Goal: Task Accomplishment & Management: Complete application form

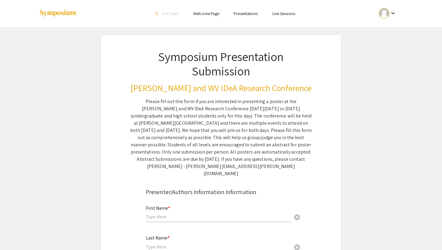
click at [188, 215] on div "First Name * cancel" at bounding box center [218, 211] width 145 height 23
type input "Rahul"
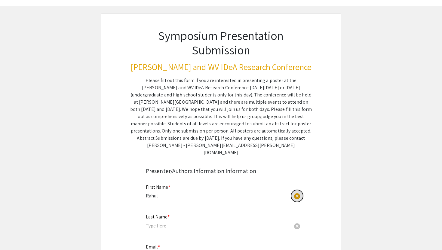
scroll to position [35, 0]
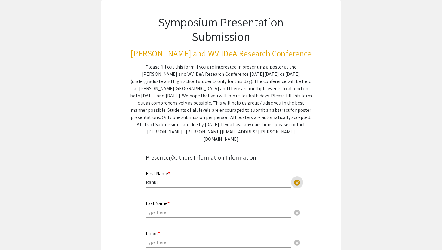
click at [156, 209] on input "text" at bounding box center [218, 212] width 145 height 6
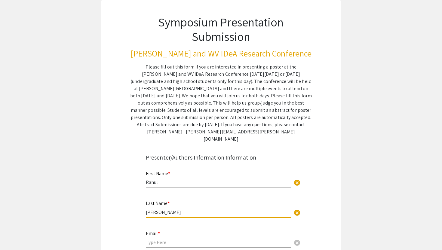
type input "[PERSON_NAME]"
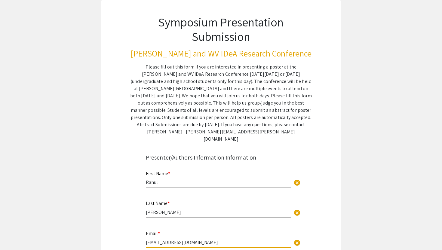
type input "rss00014@mix.wvu.edu"
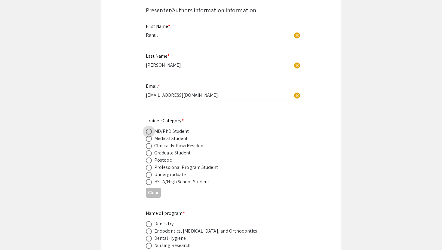
click at [149, 136] on span at bounding box center [149, 139] width 6 height 6
click at [149, 136] on input "radio" at bounding box center [149, 139] width 6 height 6
radio input "true"
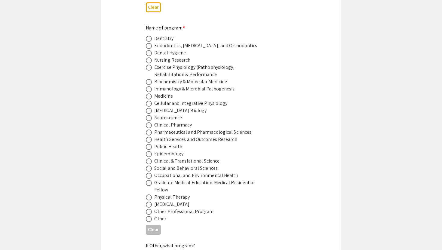
scroll to position [366, 0]
click at [147, 95] on span at bounding box center [149, 98] width 6 height 6
click at [147, 95] on input "radio" at bounding box center [149, 98] width 6 height 6
radio input "true"
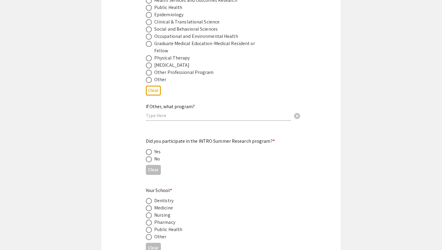
scroll to position [509, 0]
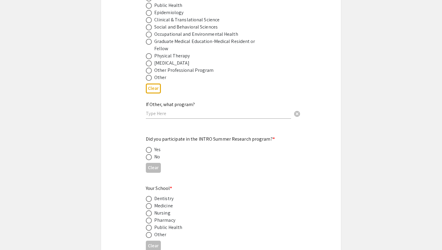
click at [147, 147] on span at bounding box center [149, 150] width 6 height 6
click at [147, 147] on input "radio" at bounding box center [149, 150] width 6 height 6
radio input "true"
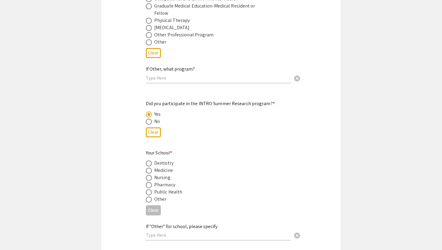
scroll to position [562, 0]
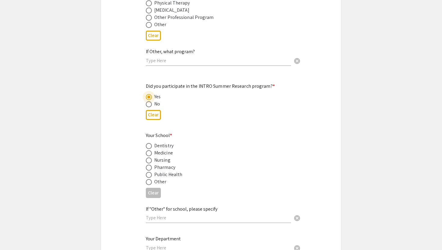
click at [147, 150] on span at bounding box center [149, 153] width 6 height 6
click at [147, 150] on input "radio" at bounding box center [149, 153] width 6 height 6
radio input "true"
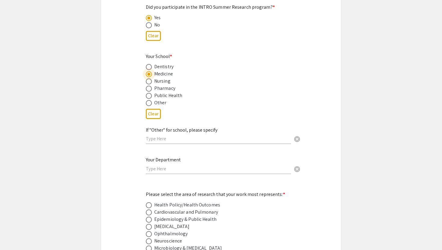
scroll to position [656, 0]
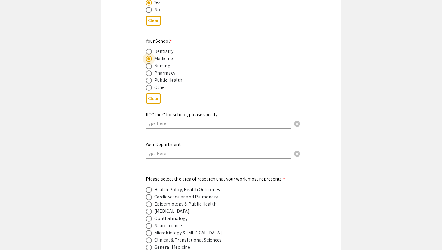
click at [157, 150] on input "text" at bounding box center [218, 153] width 145 height 6
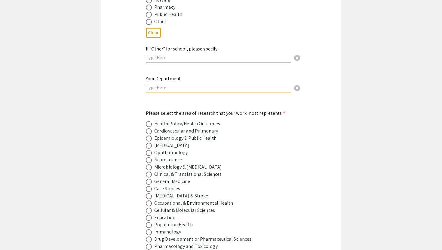
scroll to position [737, 0]
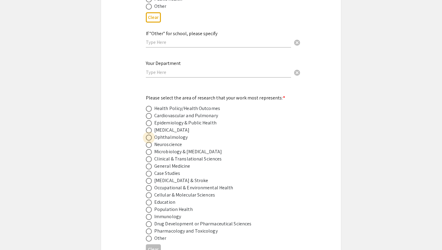
click at [150, 135] on span at bounding box center [149, 138] width 6 height 6
click at [150, 135] on input "radio" at bounding box center [149, 138] width 6 height 6
radio input "true"
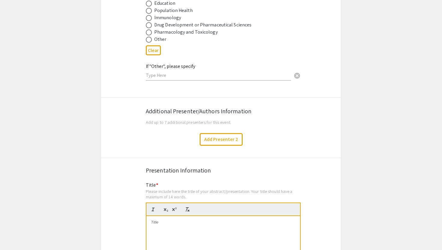
scroll to position [1046, 0]
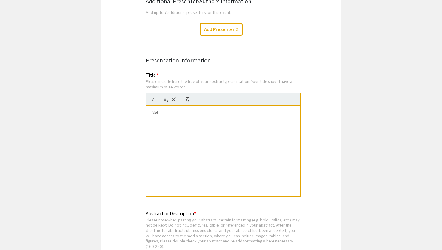
click at [161, 118] on div at bounding box center [223, 151] width 154 height 90
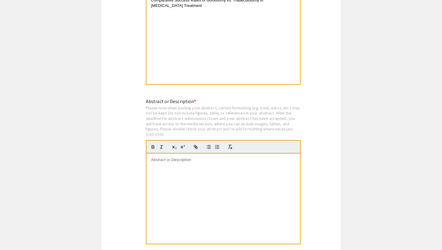
scroll to position [1168, 0]
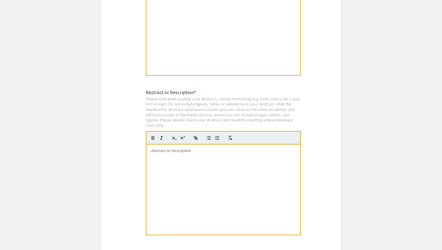
click at [170, 148] on p at bounding box center [223, 150] width 145 height 5
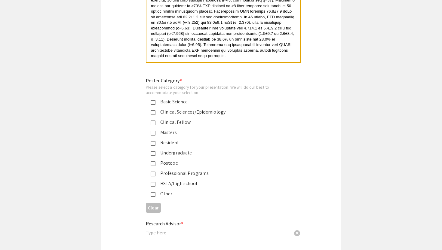
scroll to position [1356, 0]
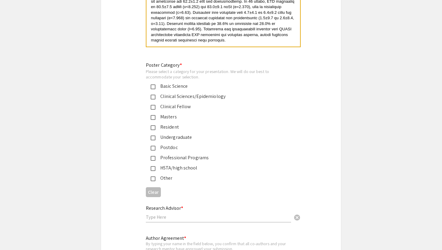
click at [153, 95] on mat-pseudo-checkbox at bounding box center [153, 97] width 5 height 5
click at [154, 156] on mat-pseudo-checkbox at bounding box center [153, 158] width 5 height 5
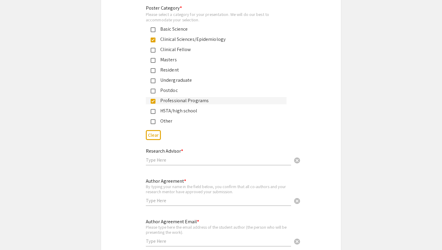
scroll to position [1468, 0]
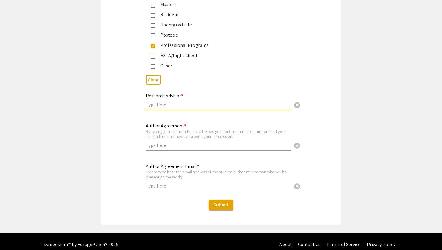
click at [161, 103] on input "text" at bounding box center [218, 105] width 145 height 6
type input "Joel Palko"
click at [164, 144] on input "text" at bounding box center [218, 145] width 145 height 6
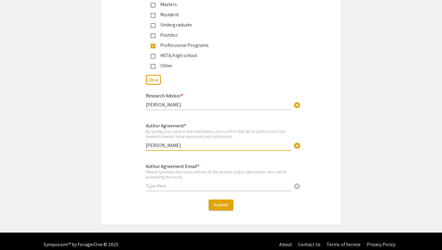
type input "Rahul Shimpi"
click at [164, 178] on div "Author Agreement Email * Please type here the email address of the student auth…" at bounding box center [218, 174] width 145 height 33
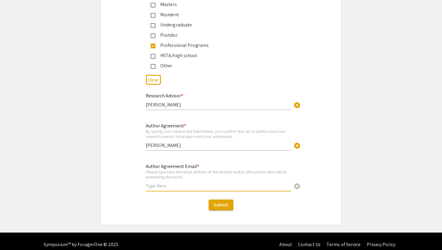
click at [164, 183] on input "text" at bounding box center [218, 186] width 145 height 6
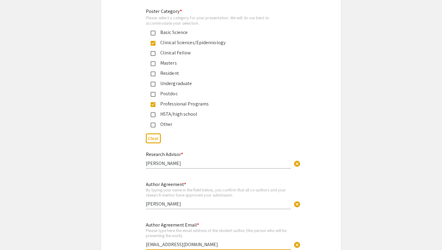
scroll to position [1472, 0]
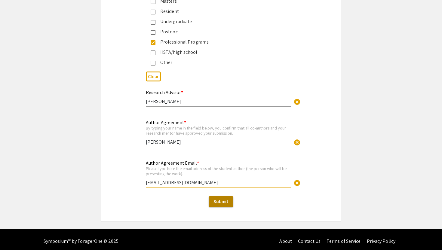
type input "rss00014@mix.wvu.edu"
click at [217, 198] on span "Submit" at bounding box center [221, 201] width 15 height 6
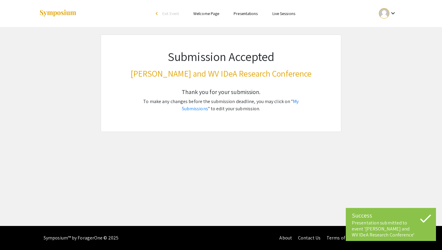
scroll to position [0, 0]
click at [295, 101] on link "My Submissions" at bounding box center [240, 105] width 117 height 14
